Goal: Task Accomplishment & Management: Complete application form

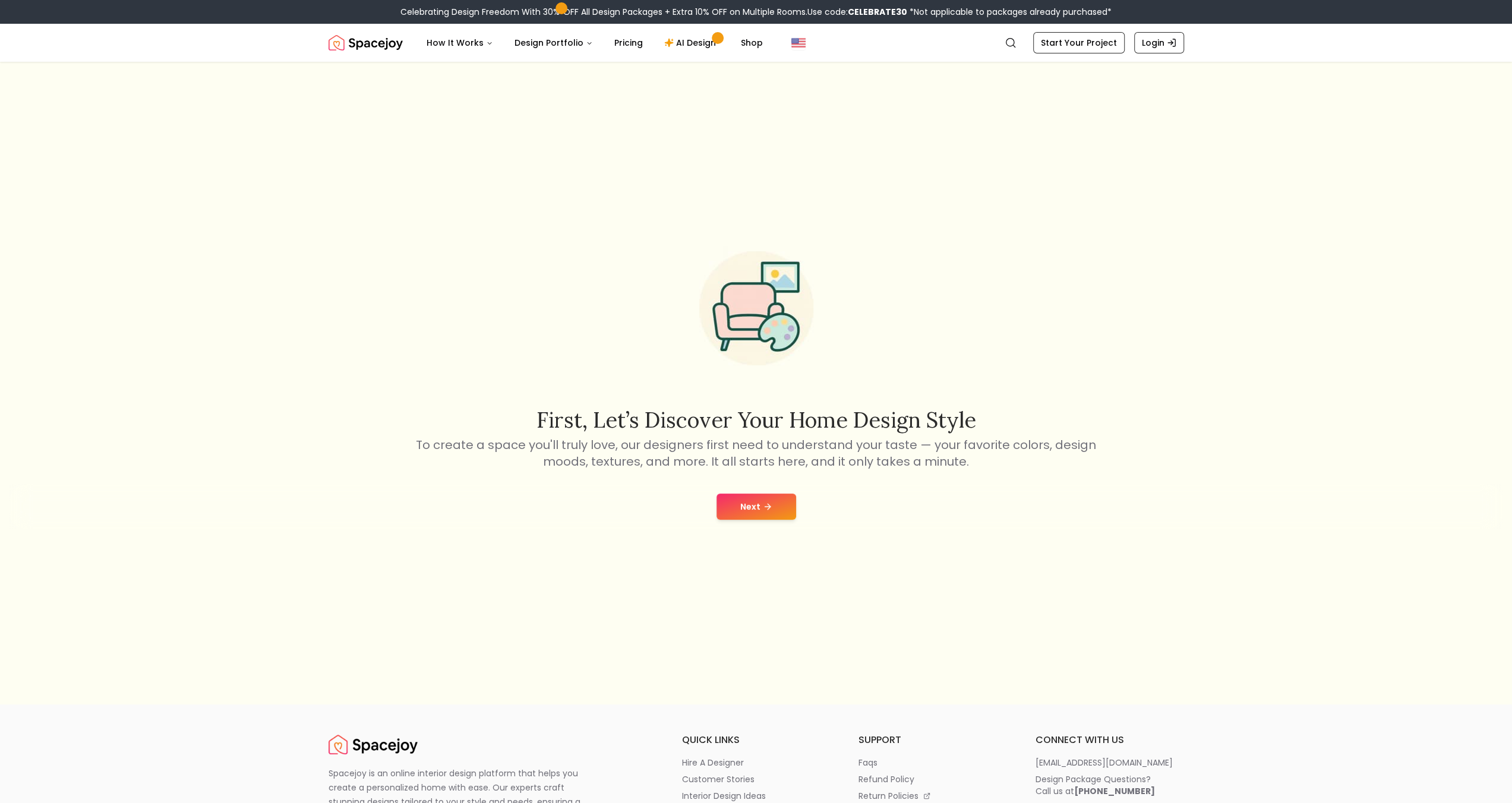
click at [754, 508] on button "Next" at bounding box center [756, 506] width 80 height 26
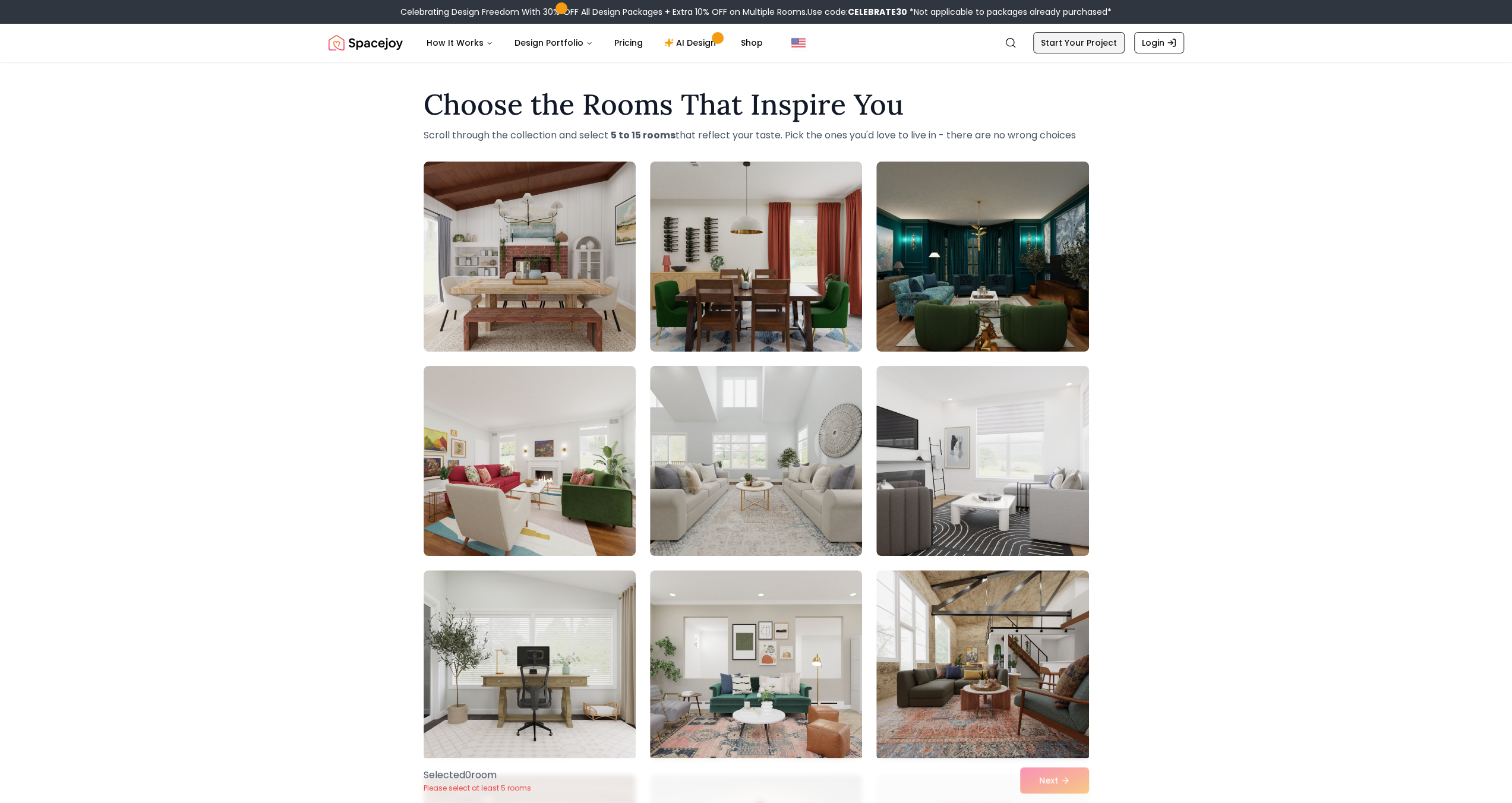
click at [1093, 49] on link "Start Your Project" at bounding box center [1079, 43] width 92 height 21
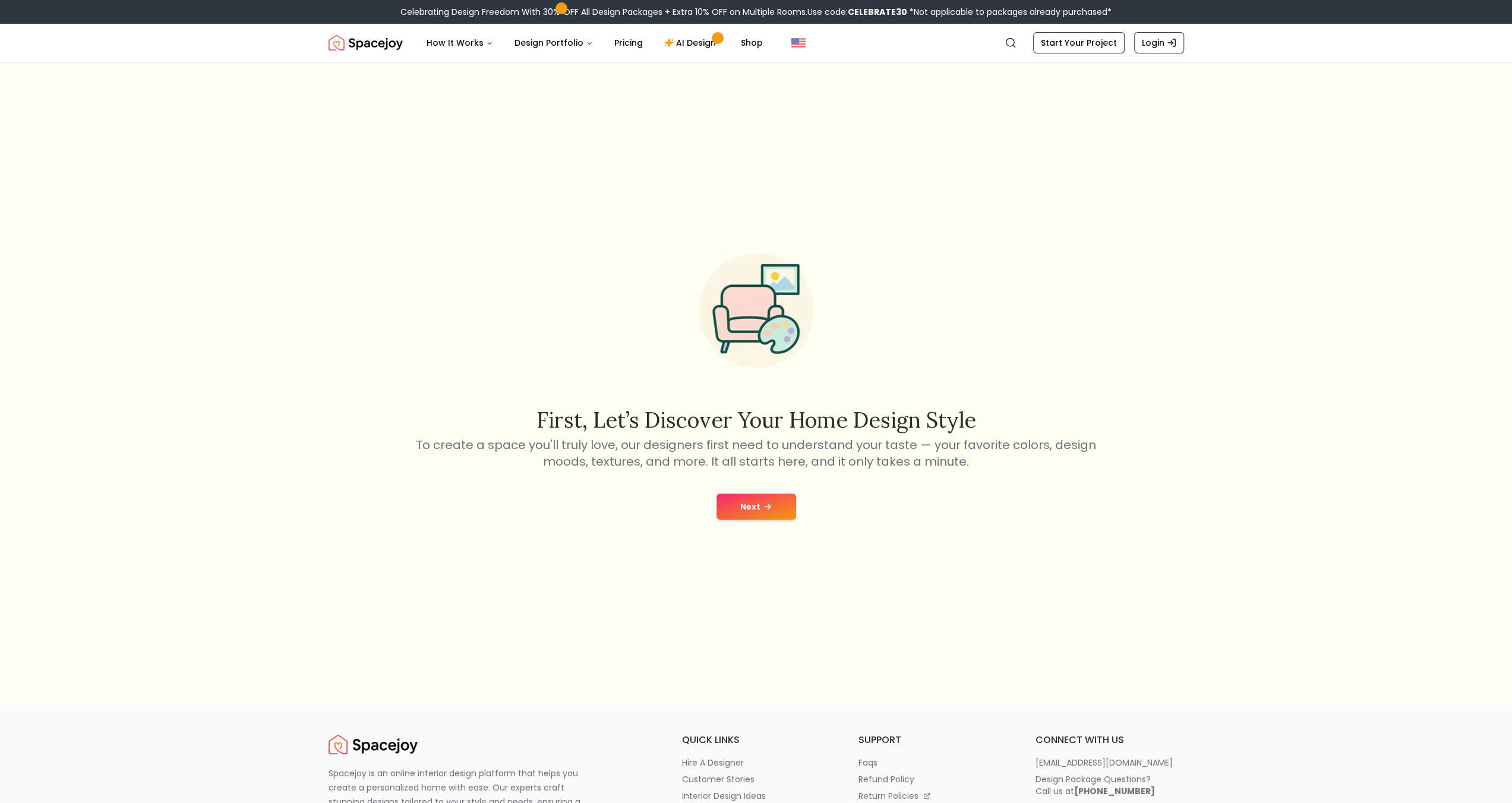
click at [778, 495] on button "Next" at bounding box center [756, 506] width 80 height 26
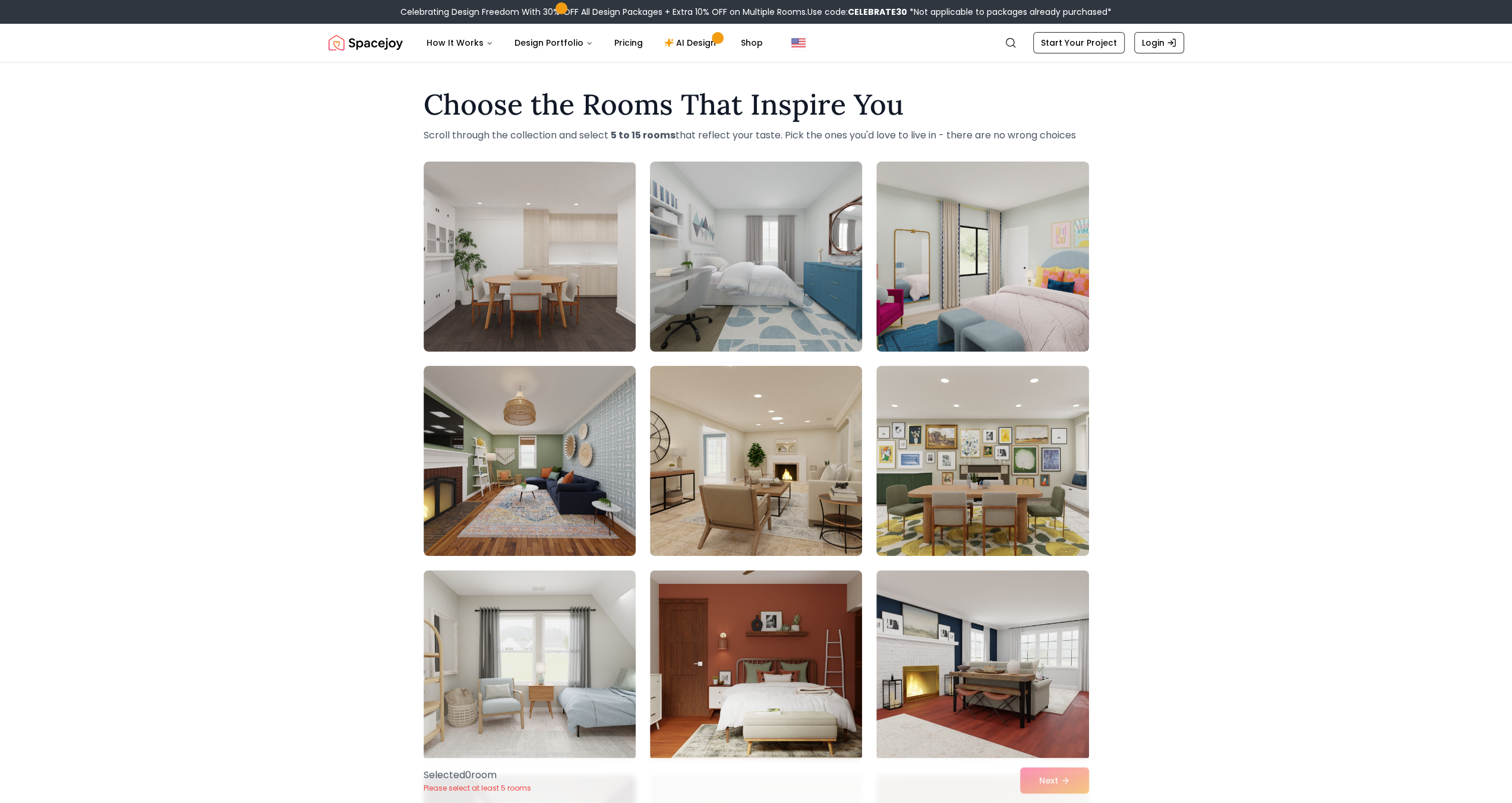
click at [782, 273] on img at bounding box center [756, 256] width 223 height 199
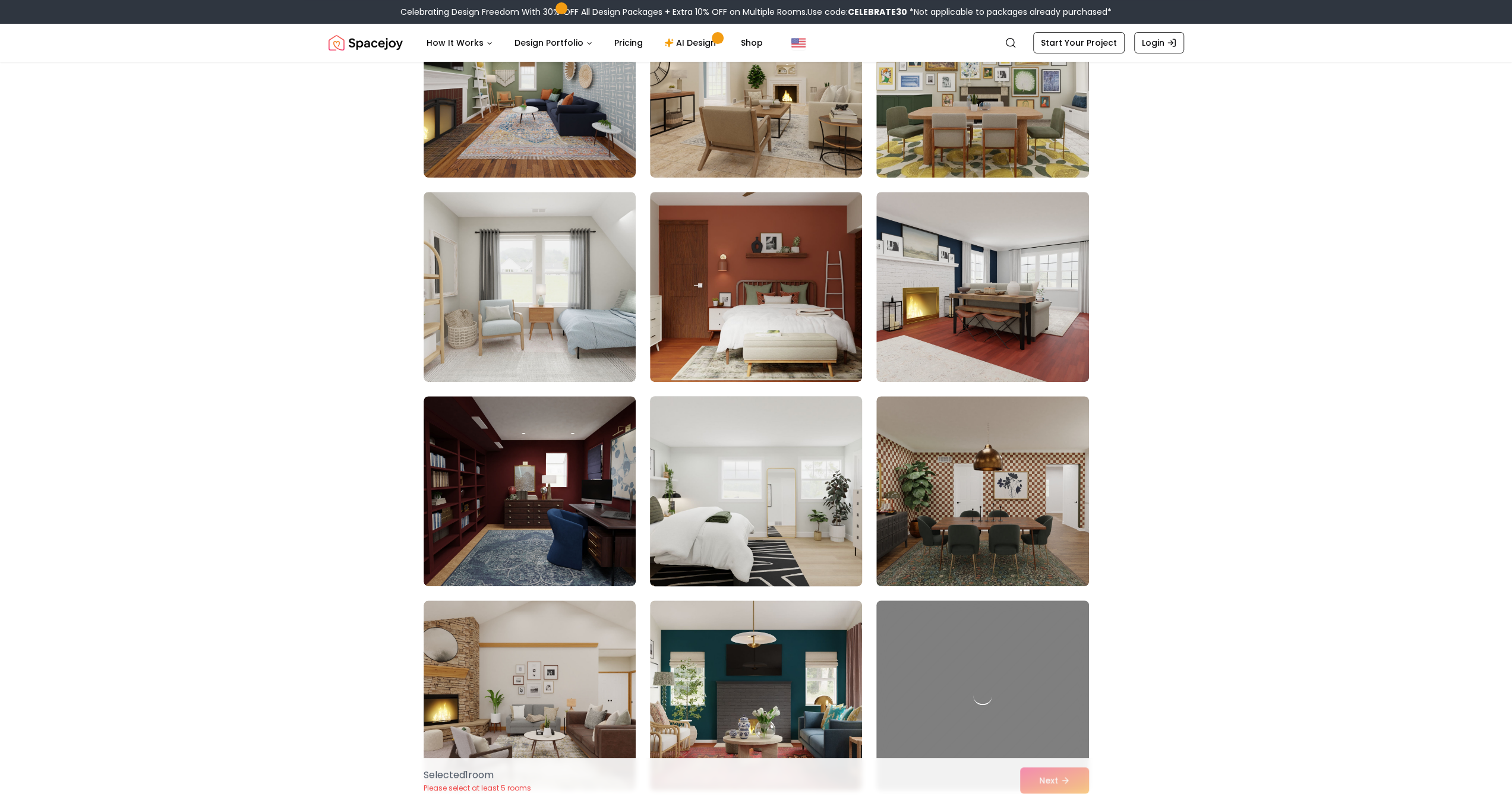
scroll to position [395, 0]
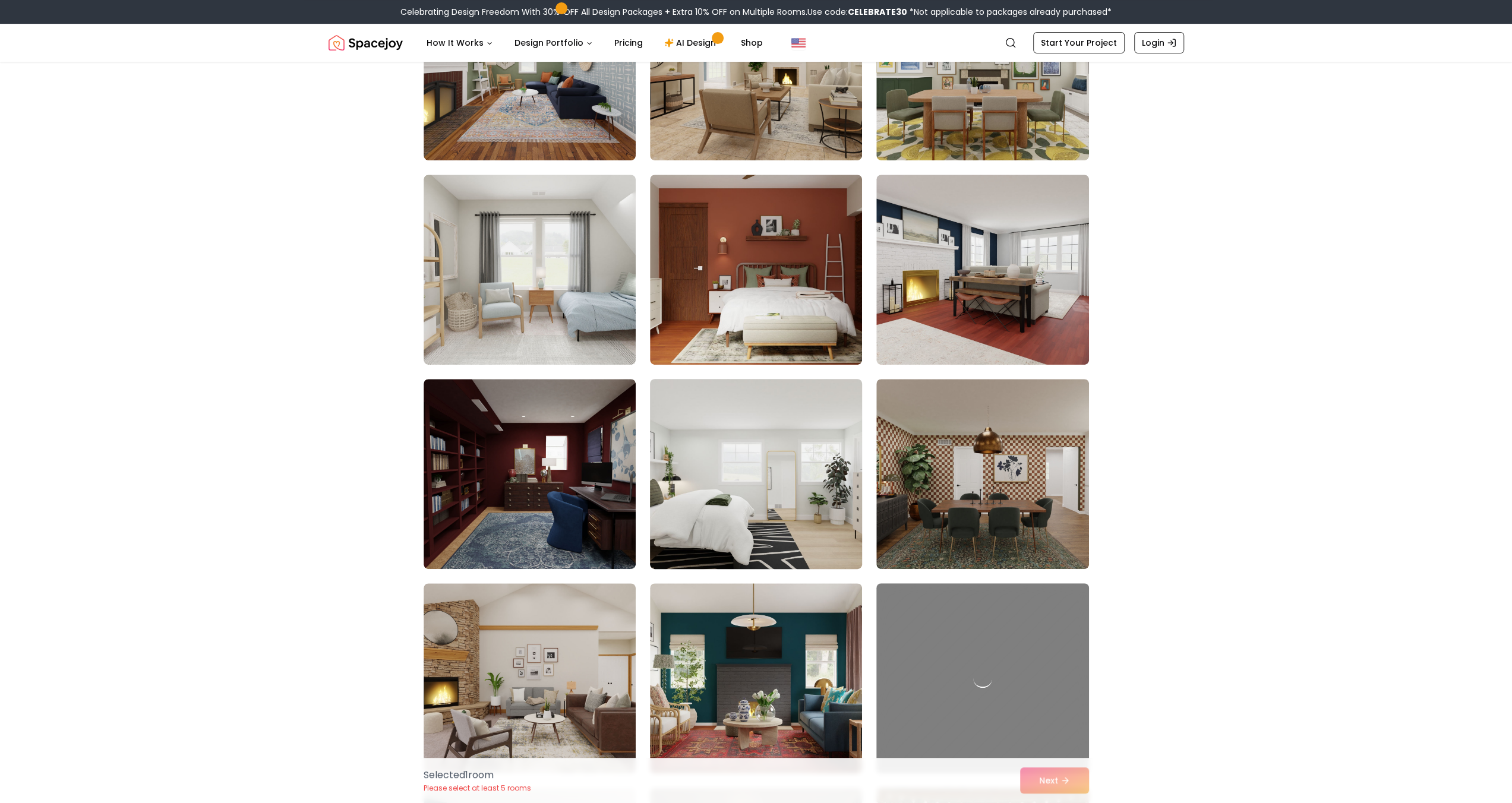
click at [777, 501] on img at bounding box center [756, 474] width 223 height 199
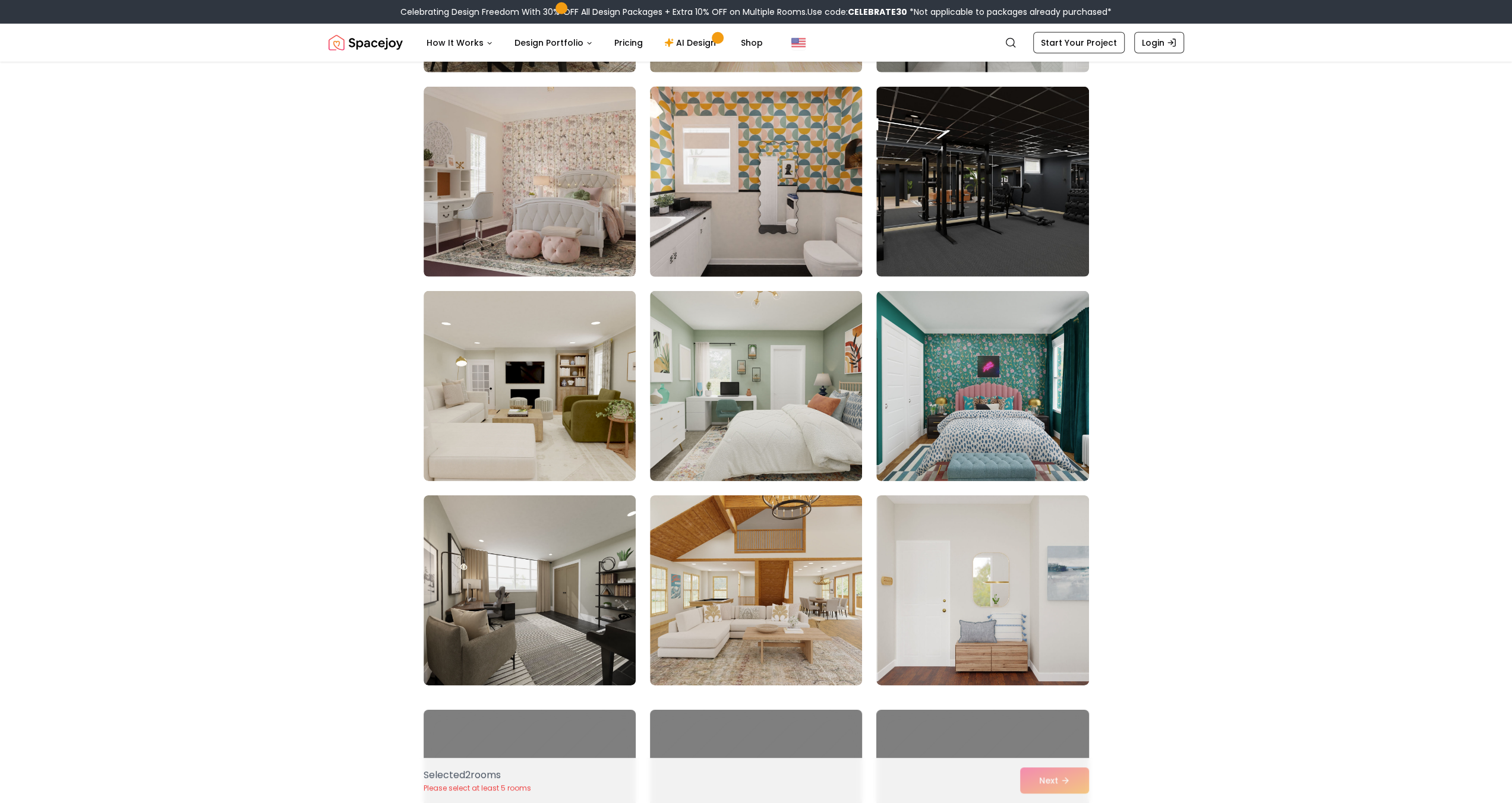
scroll to position [3564, 0]
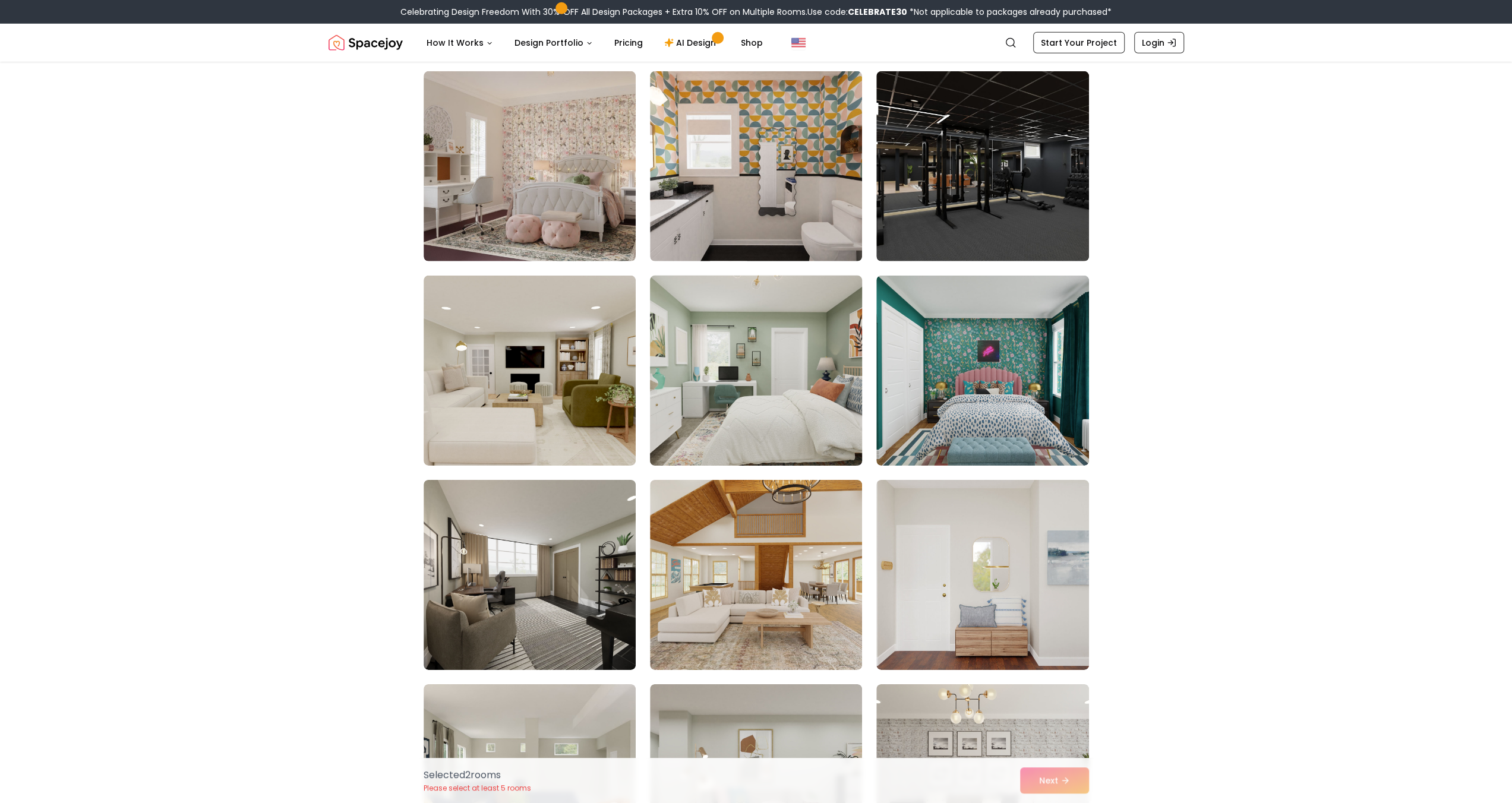
click at [827, 422] on img at bounding box center [756, 371] width 223 height 199
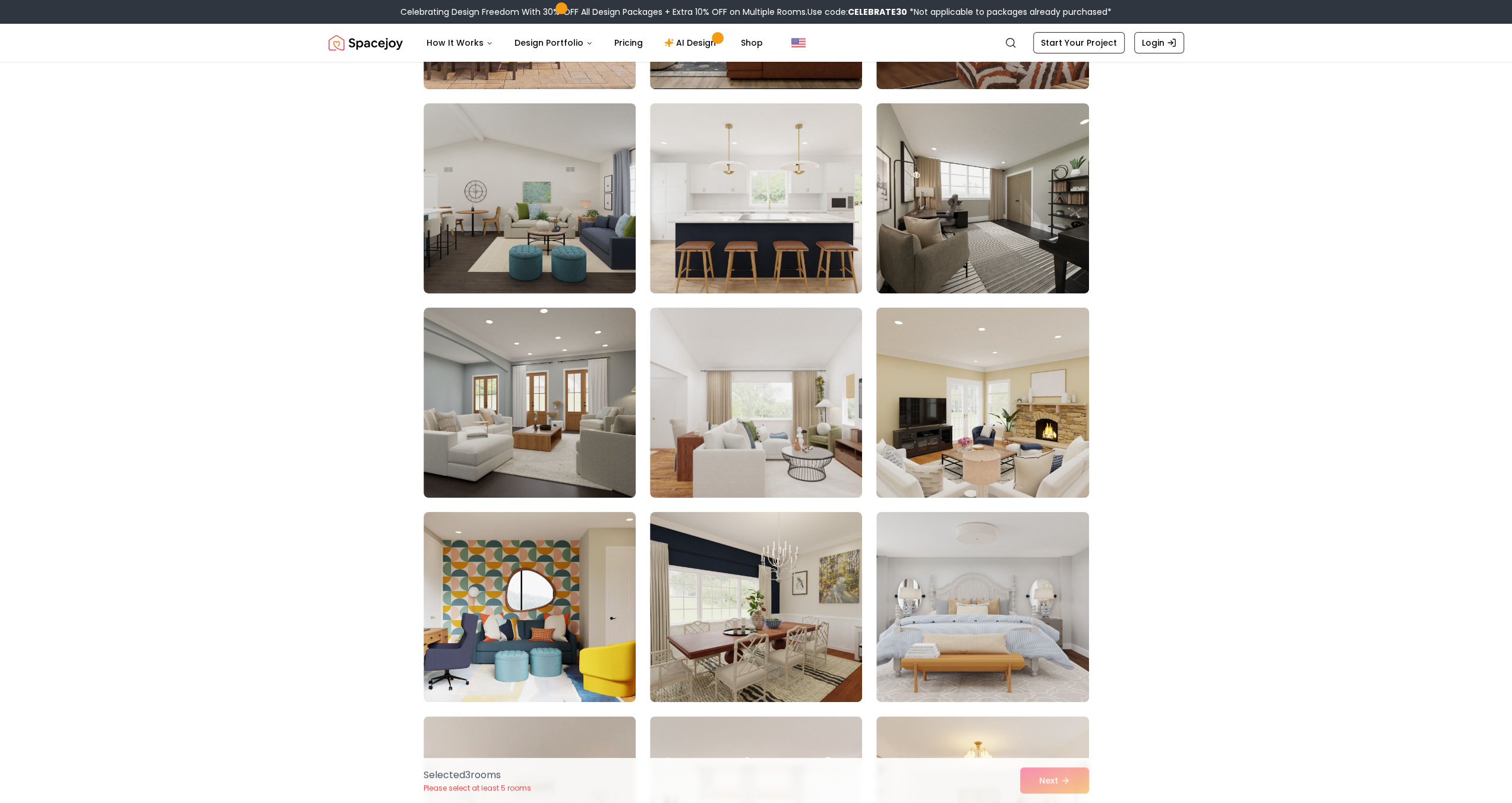
scroll to position [4752, 0]
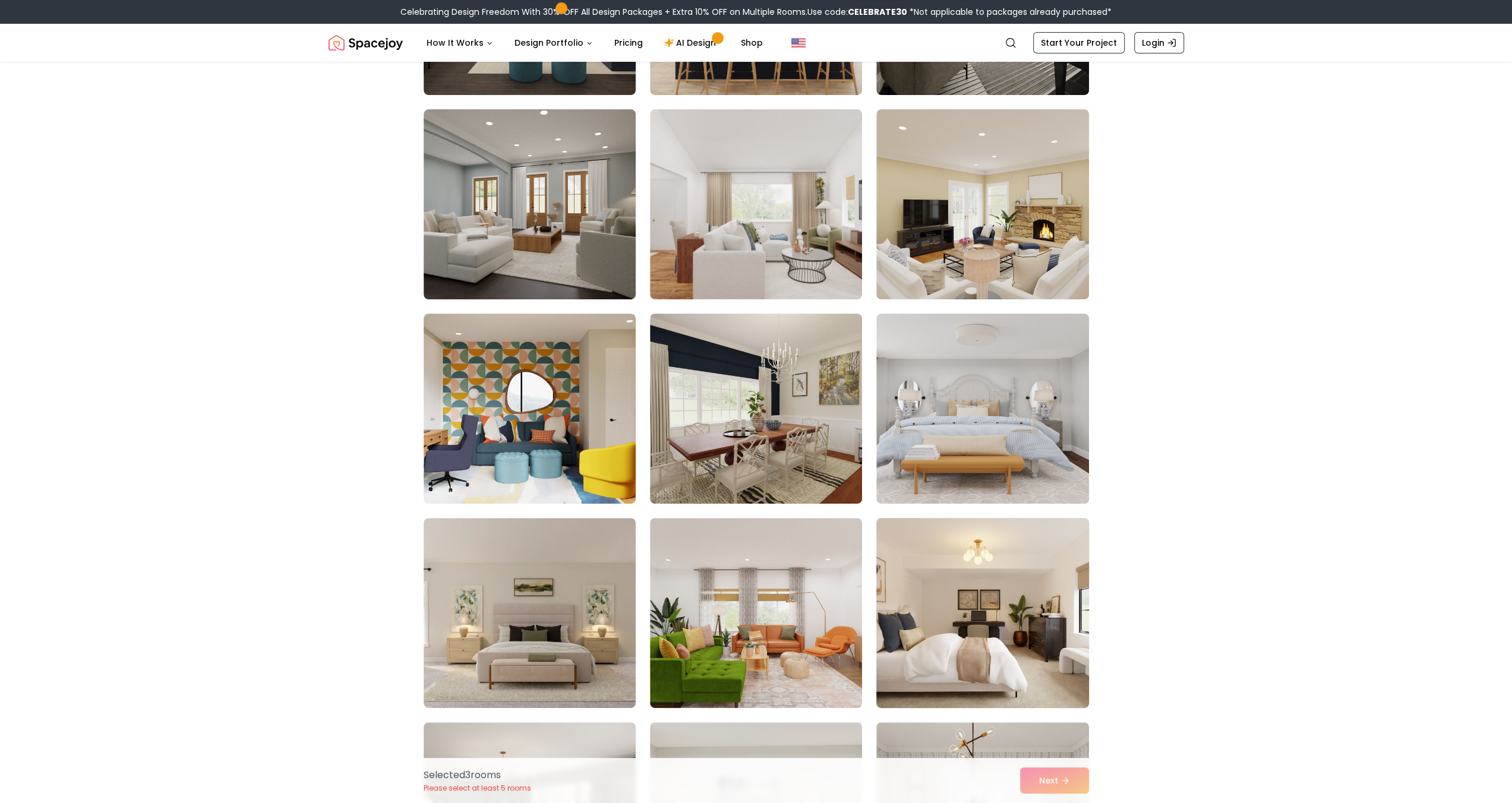
click at [949, 562] on img at bounding box center [982, 613] width 223 height 199
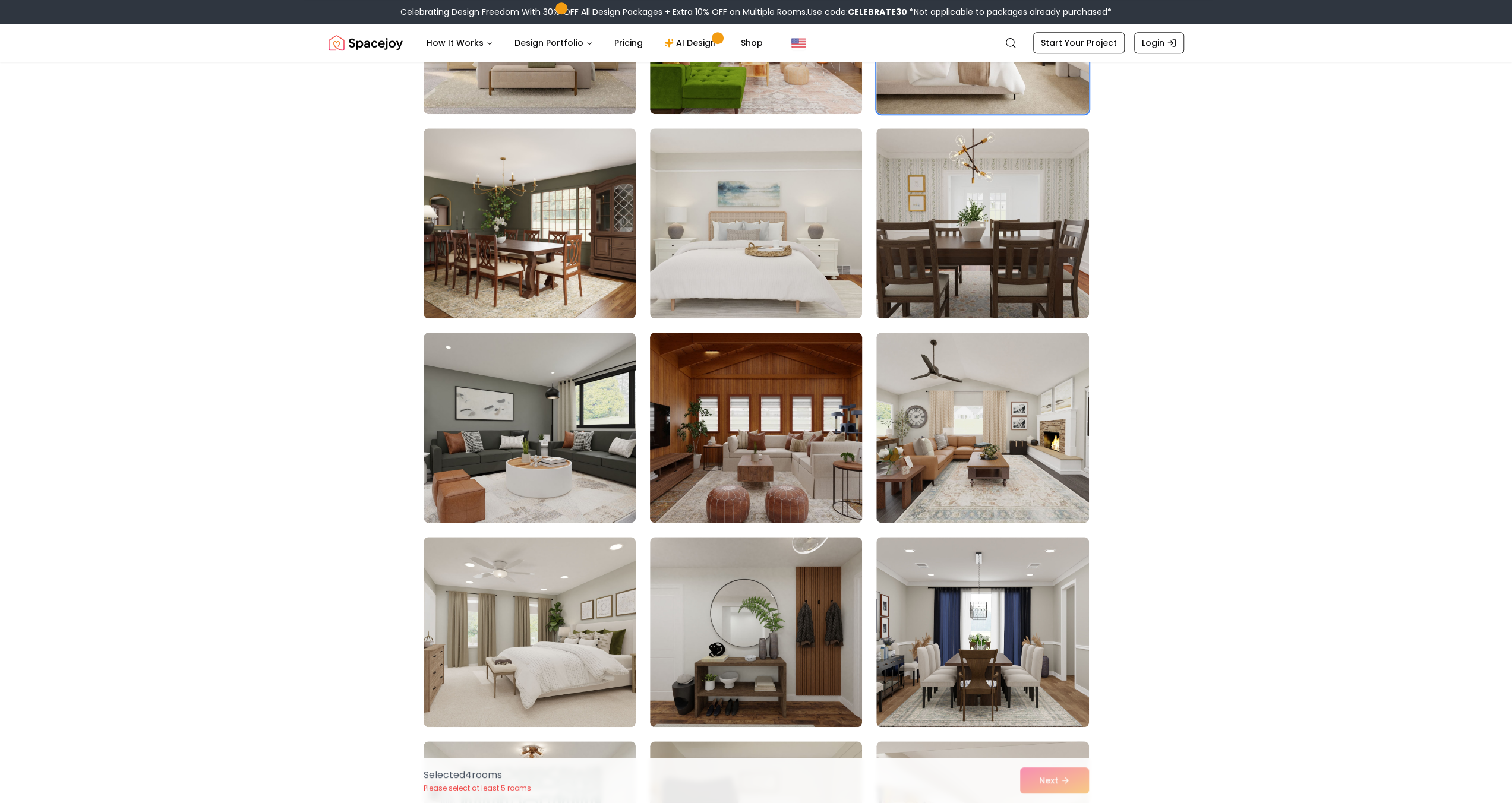
scroll to position [5543, 0]
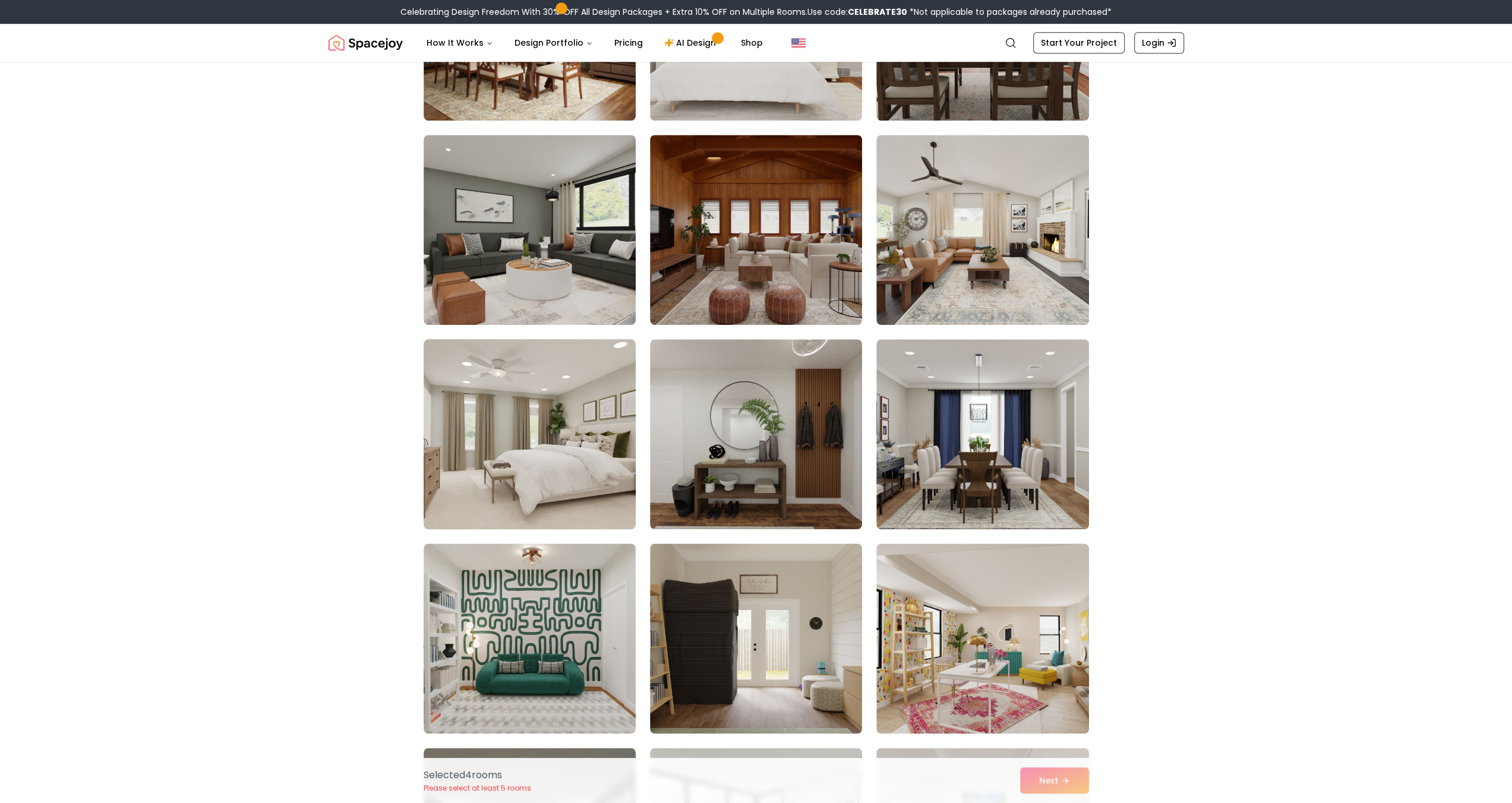
click at [592, 488] on img at bounding box center [529, 434] width 223 height 199
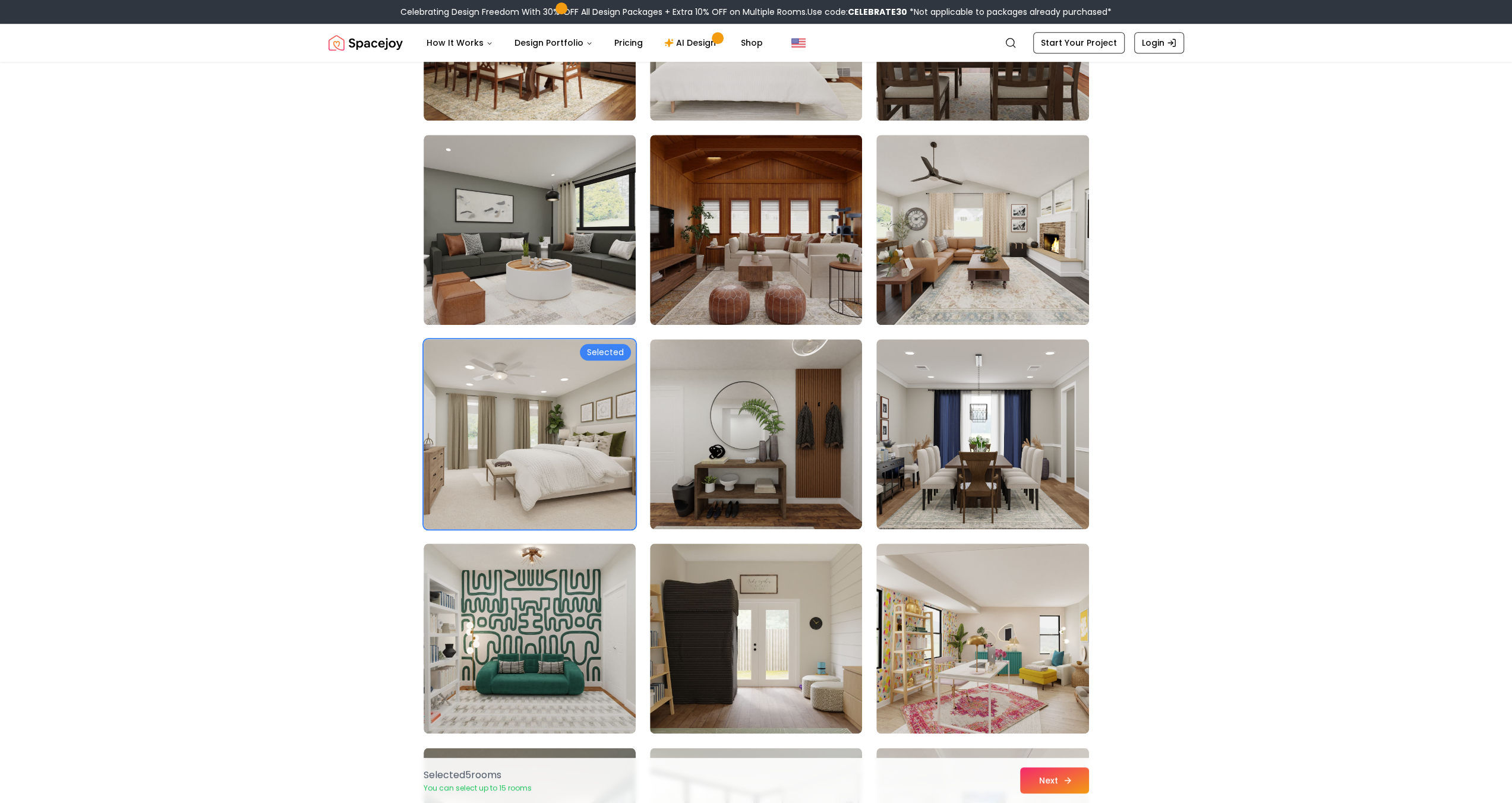
click at [1065, 779] on icon at bounding box center [1068, 780] width 10 height 10
